Goal: Information Seeking & Learning: Learn about a topic

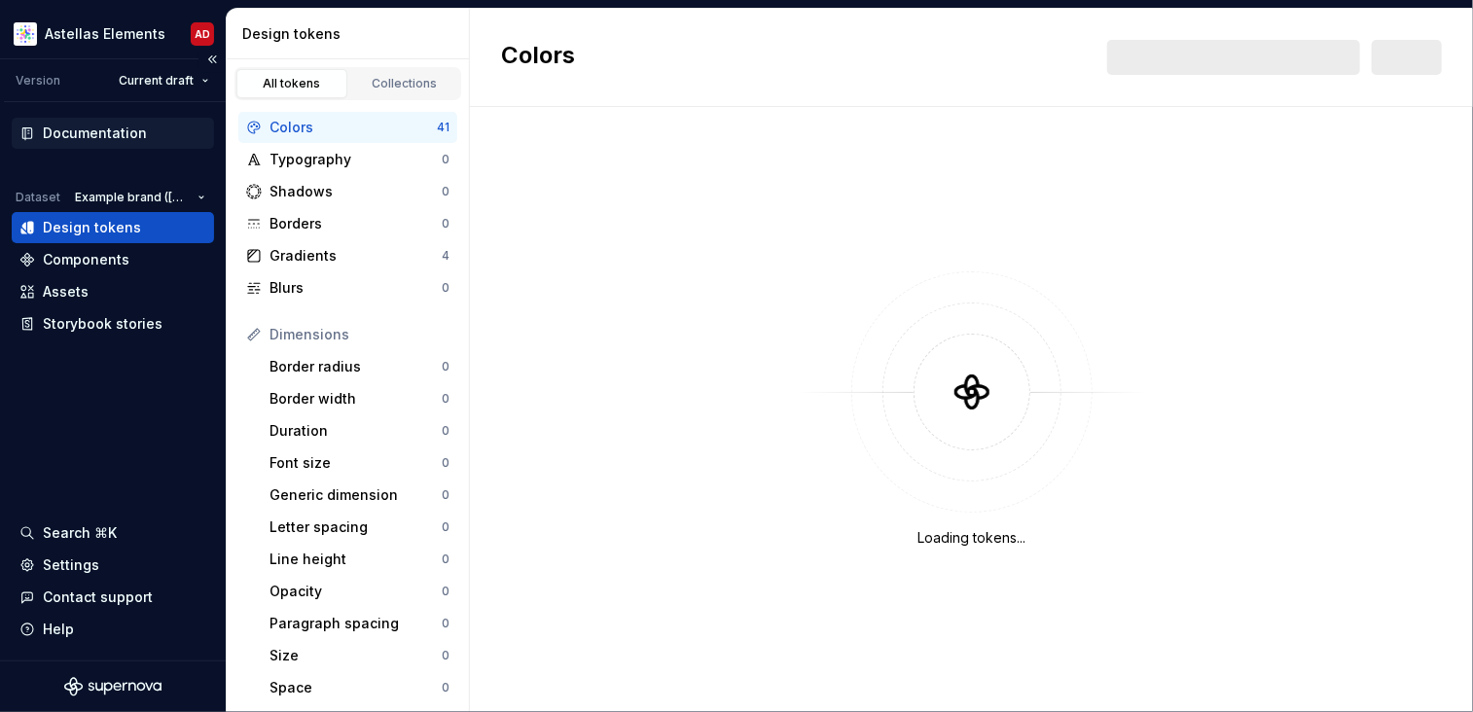
click at [79, 131] on div "Documentation" at bounding box center [95, 133] width 104 height 19
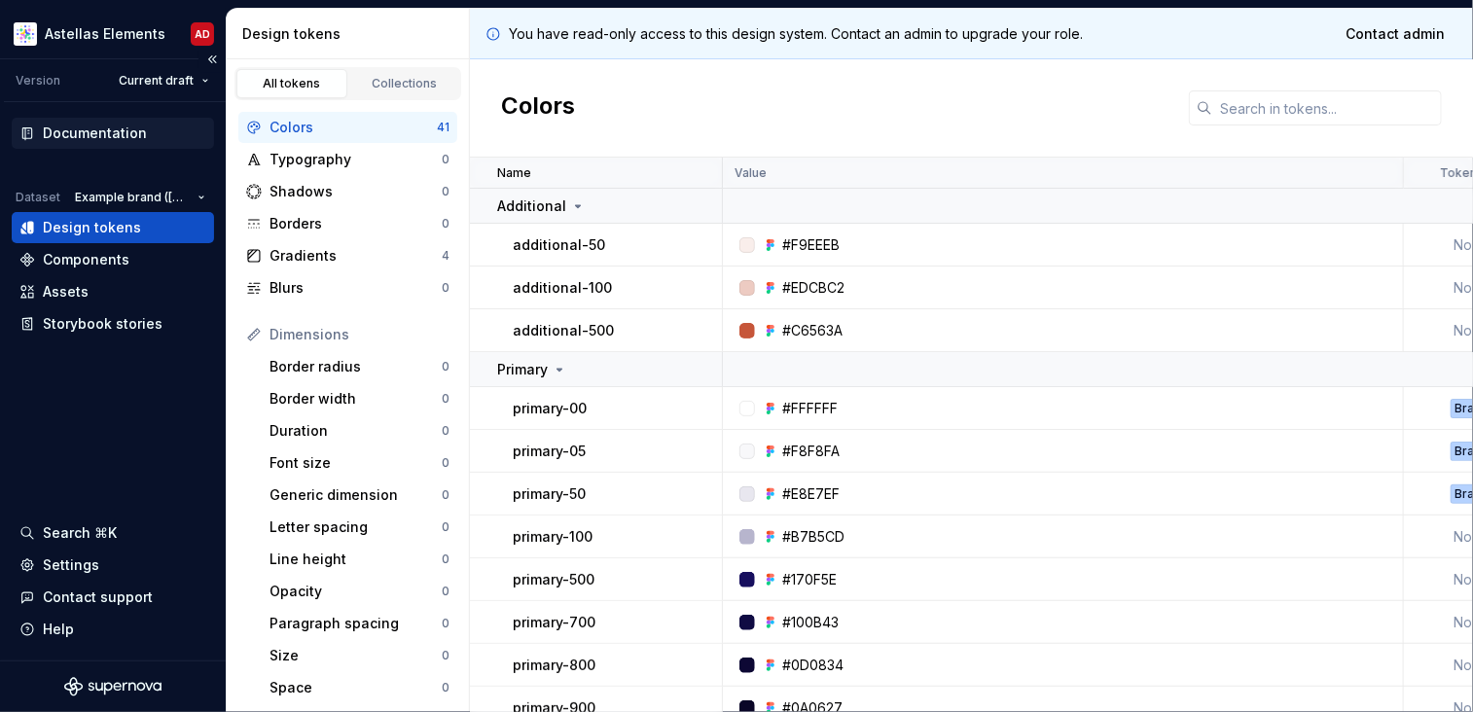
click at [82, 143] on div "Documentation" at bounding box center [113, 133] width 202 height 31
